Goal: Task Accomplishment & Management: Manage account settings

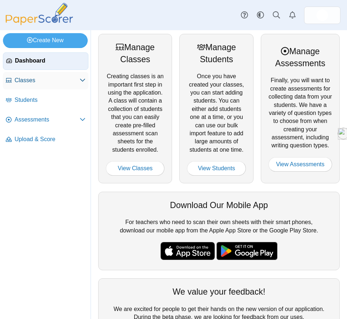
click at [52, 86] on link "Classes" at bounding box center [46, 80] width 86 height 17
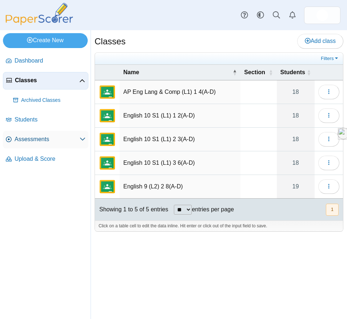
click at [50, 139] on span "Assessments" at bounding box center [47, 139] width 65 height 8
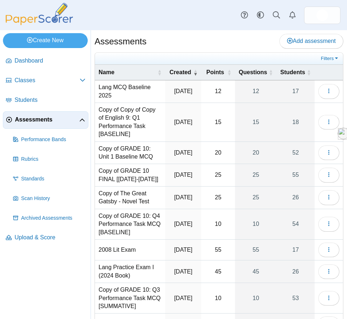
click at [142, 112] on td "Copy of Copy of Copy of English 9: Q1 Performance Task [BASELINE]" at bounding box center [130, 122] width 70 height 39
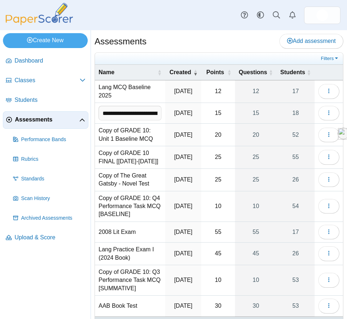
scroll to position [0, 127]
click at [142, 112] on input "**********" at bounding box center [130, 113] width 63 height 15
click at [149, 94] on td "Lang MCQ Baseline 2025" at bounding box center [132, 91] width 74 height 23
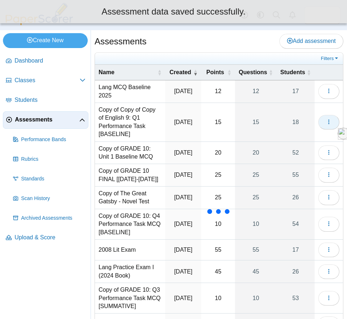
click at [328, 122] on icon "button" at bounding box center [329, 122] width 6 height 6
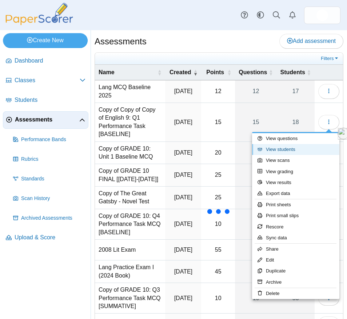
click at [298, 150] on link "View students" at bounding box center [295, 149] width 87 height 11
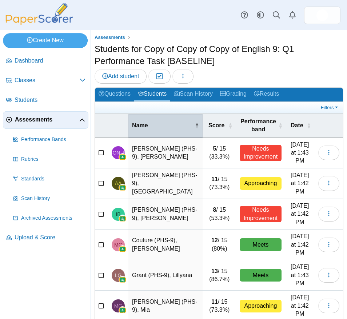
click at [148, 122] on span "Name" at bounding box center [162, 126] width 61 height 8
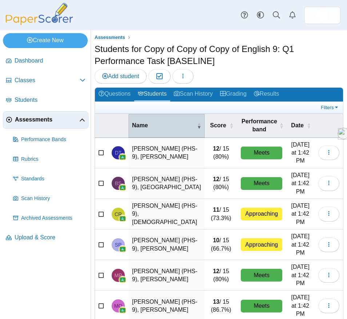
click at [148, 122] on span "Name" at bounding box center [163, 126] width 63 height 8
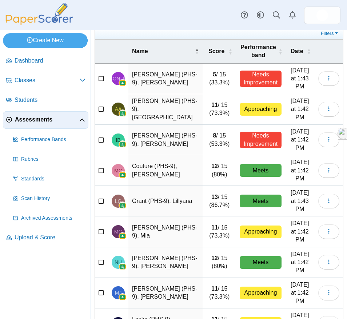
scroll to position [75, 0]
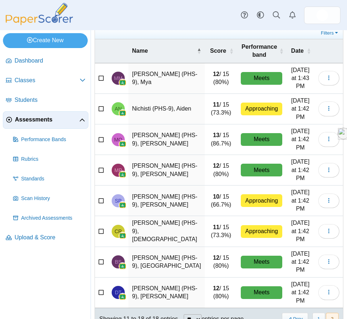
scroll to position [29, 0]
